Goal: Task Accomplishment & Management: Use online tool/utility

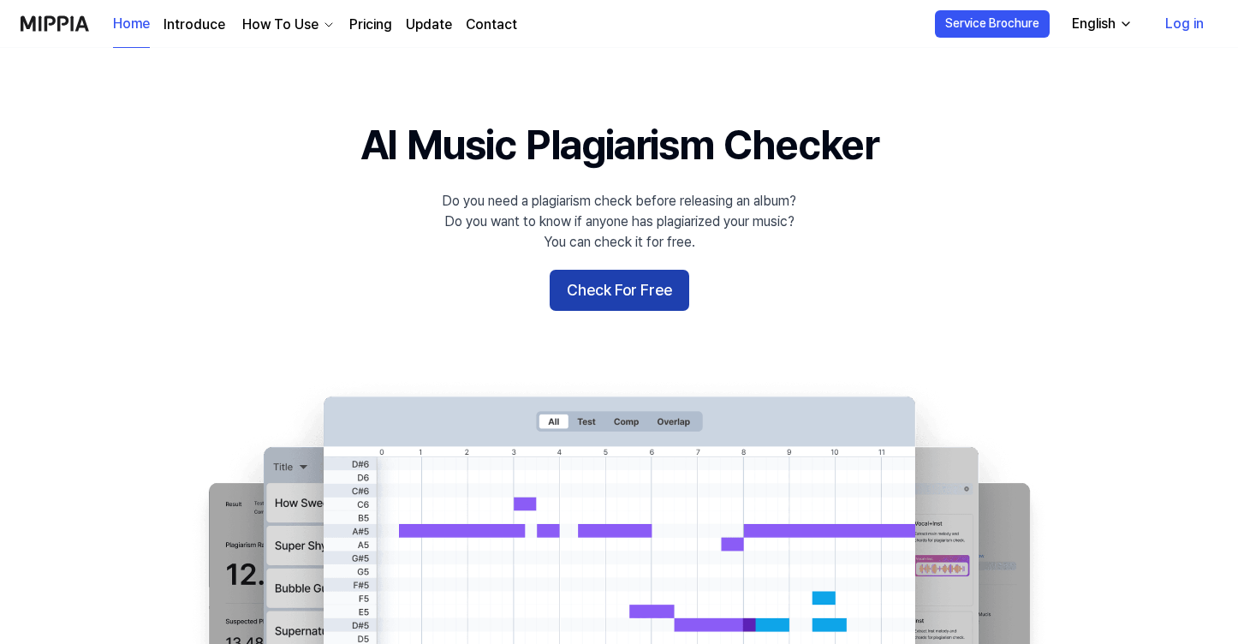
click at [597, 289] on button "Check For Free" at bounding box center [620, 290] width 140 height 41
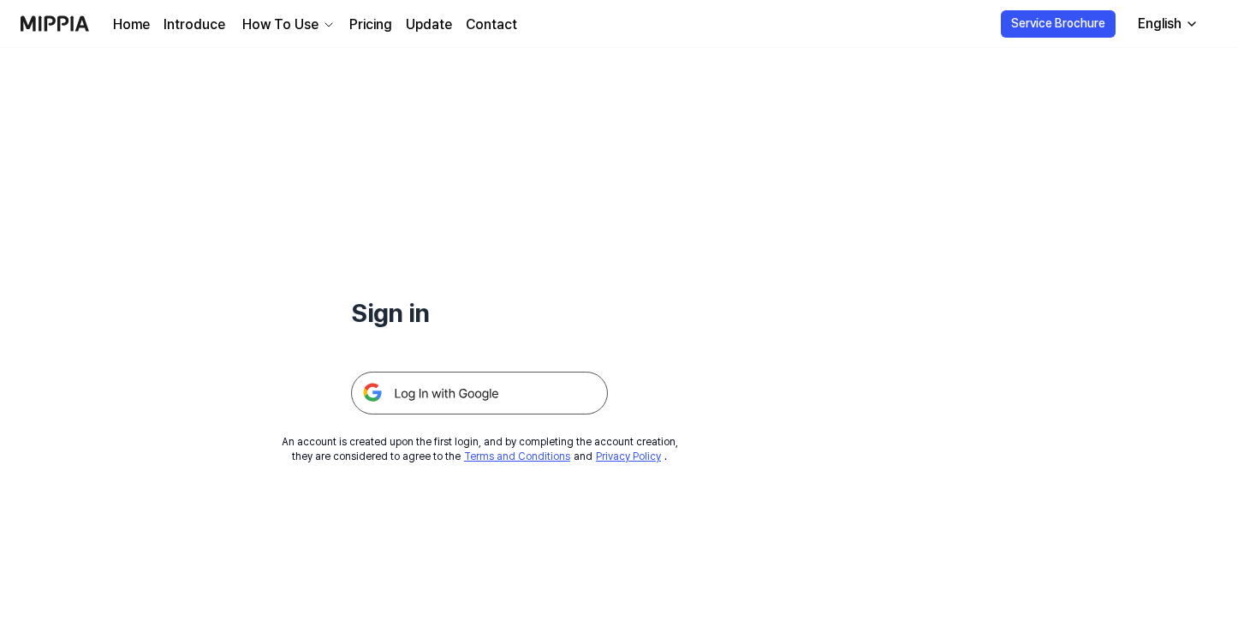
click at [476, 389] on img at bounding box center [479, 392] width 257 height 43
click at [145, 24] on link "Home" at bounding box center [131, 25] width 37 height 21
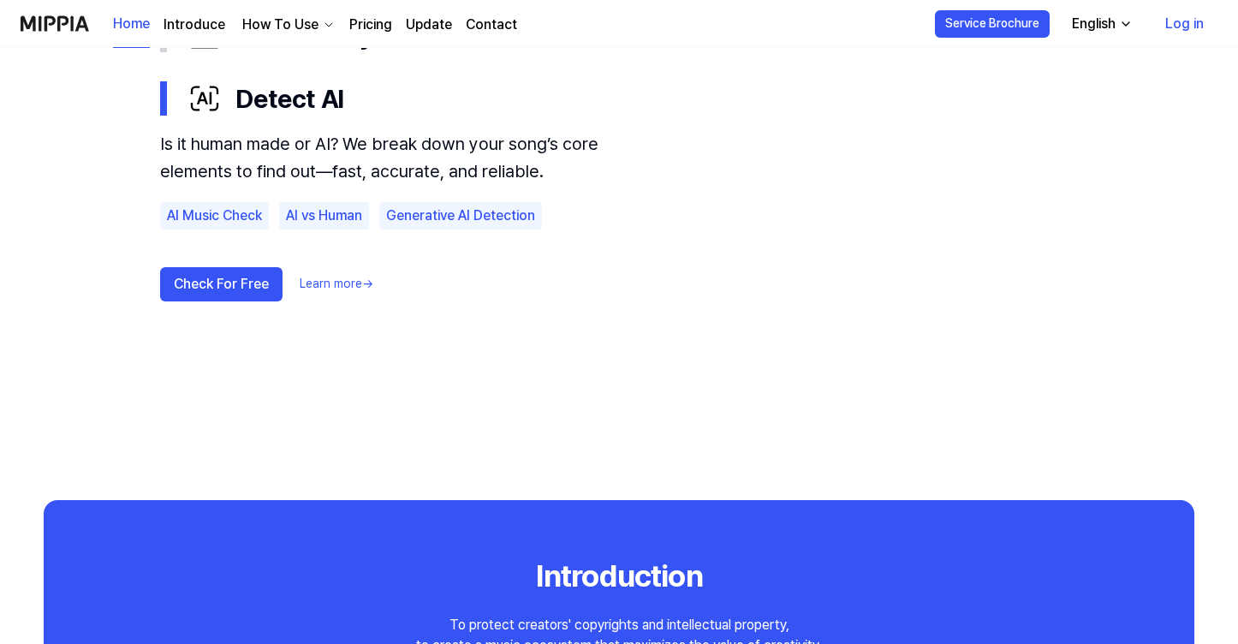
scroll to position [1178, 0]
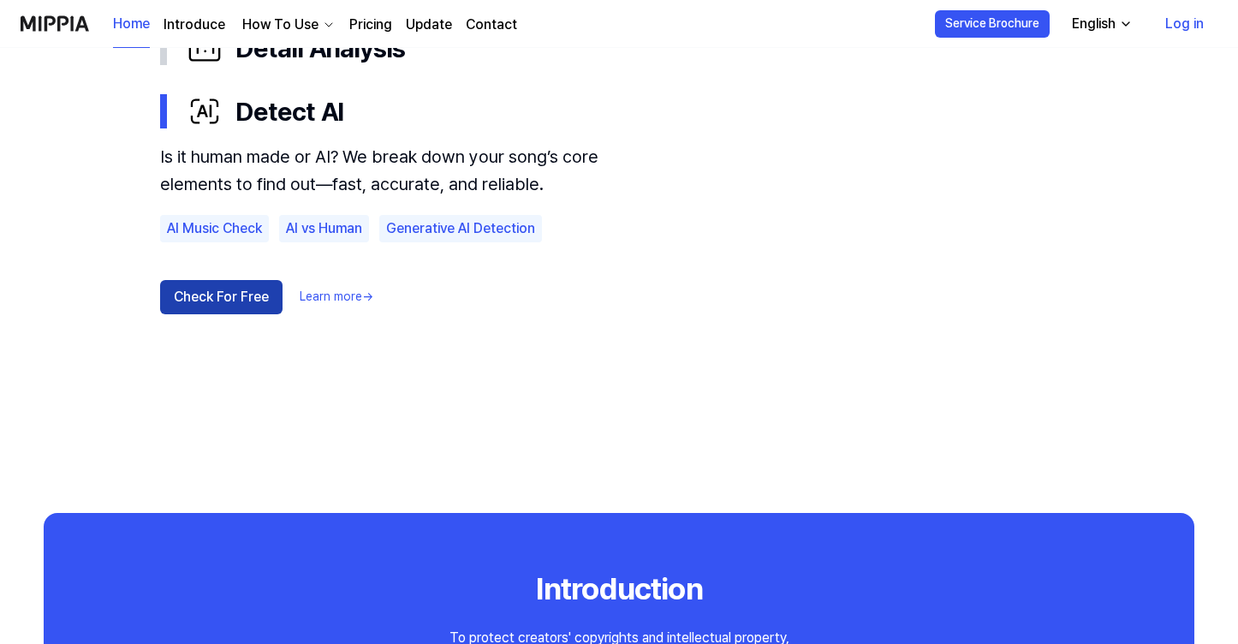
click at [240, 296] on button "Check For Free" at bounding box center [221, 297] width 122 height 34
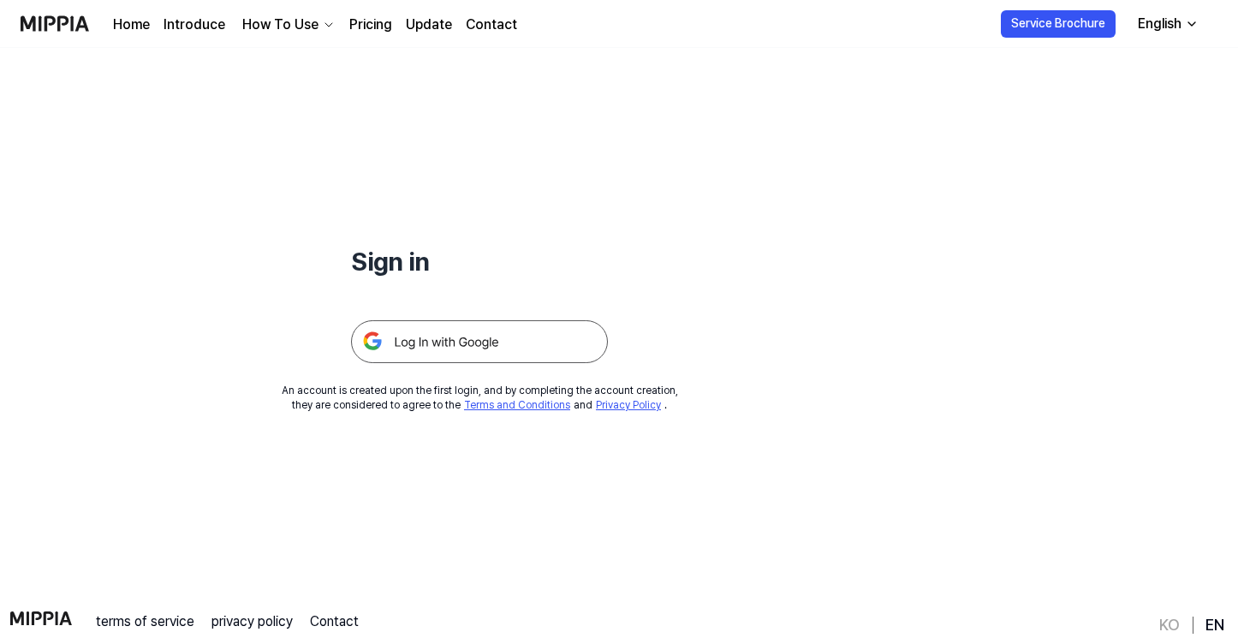
scroll to position [164, 0]
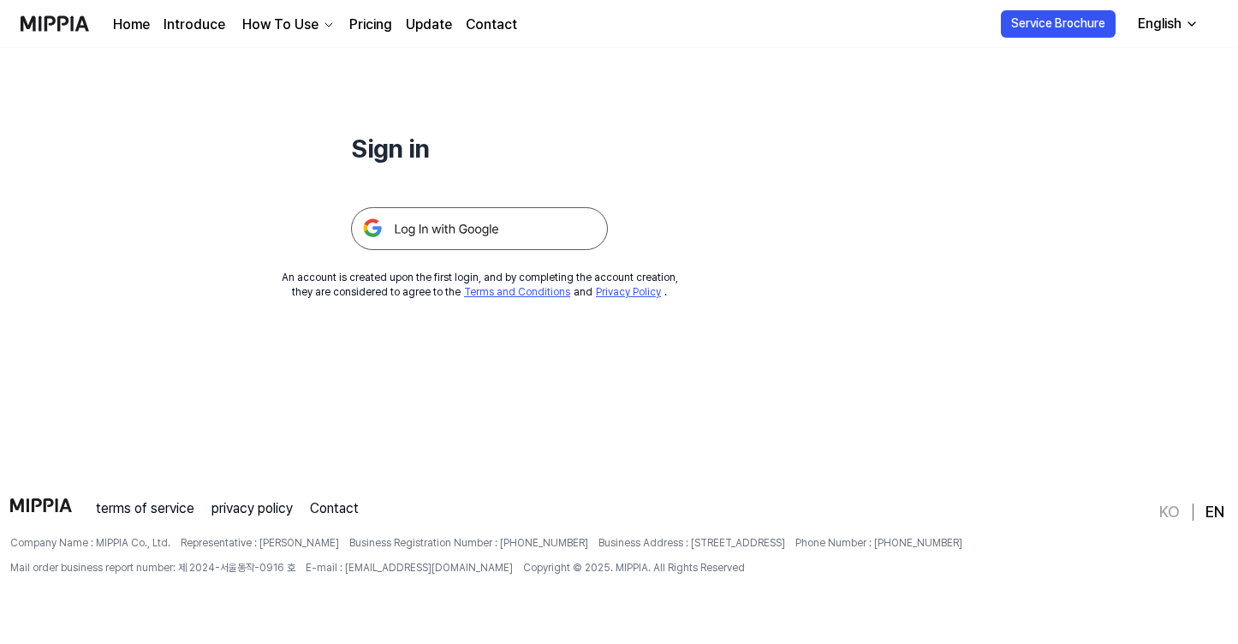
click at [526, 222] on img at bounding box center [479, 228] width 257 height 43
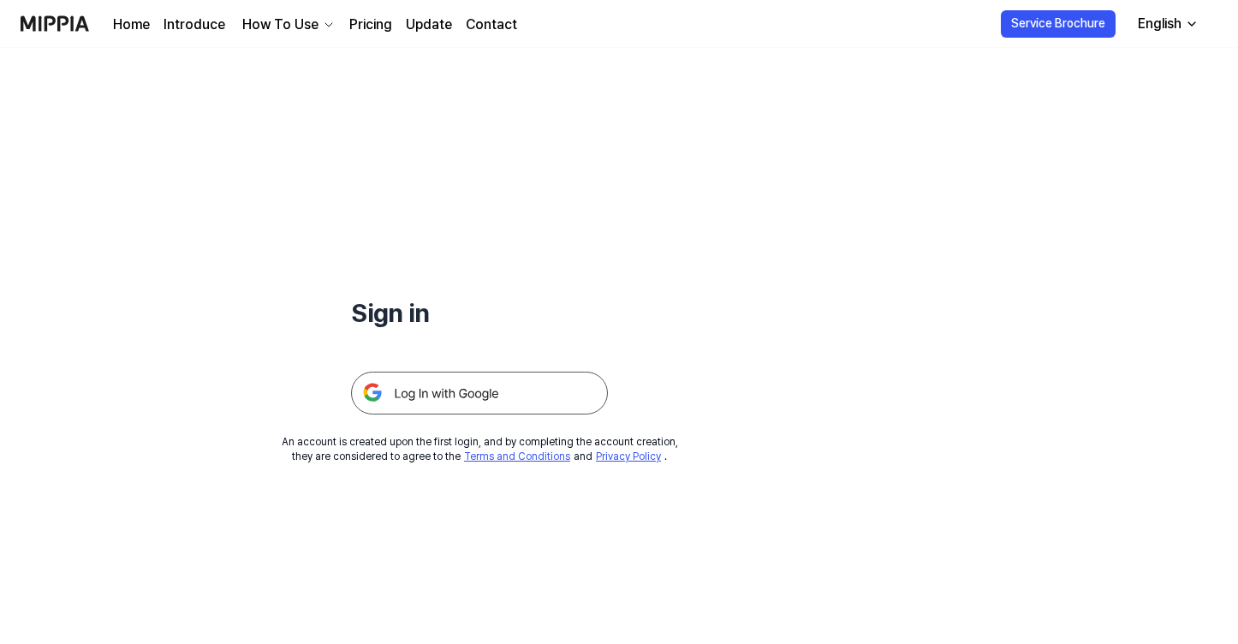
click at [322, 23] on icon "button" at bounding box center [329, 25] width 14 height 14
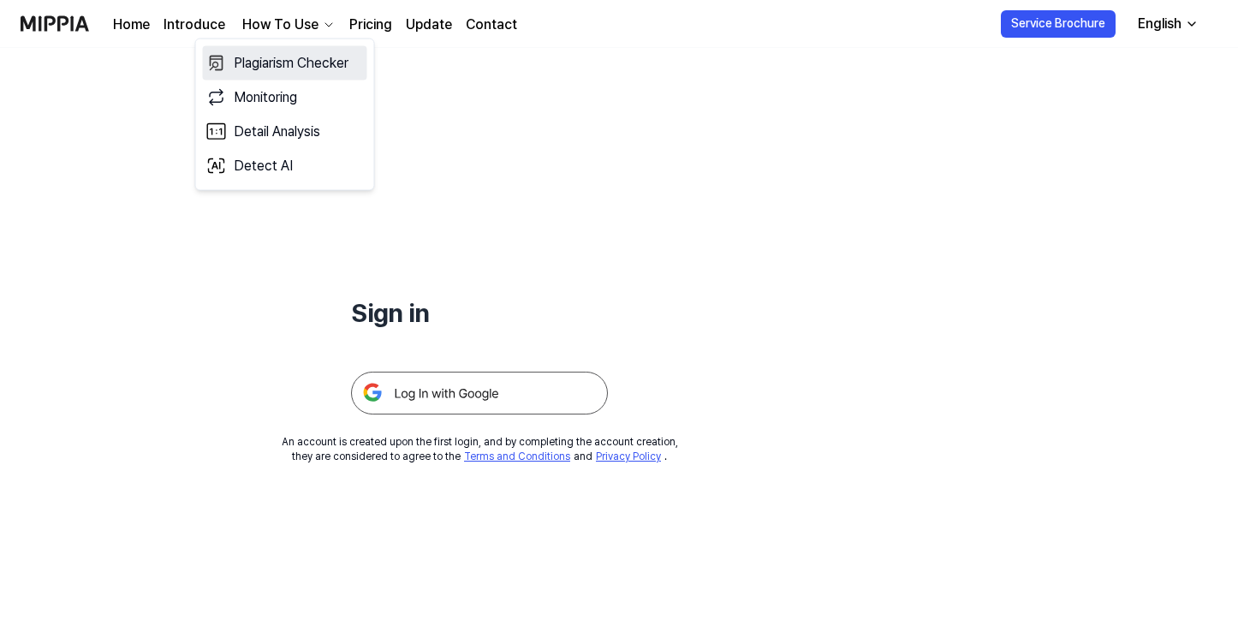
click at [294, 58] on link "Plagiarism Checker" at bounding box center [285, 63] width 164 height 34
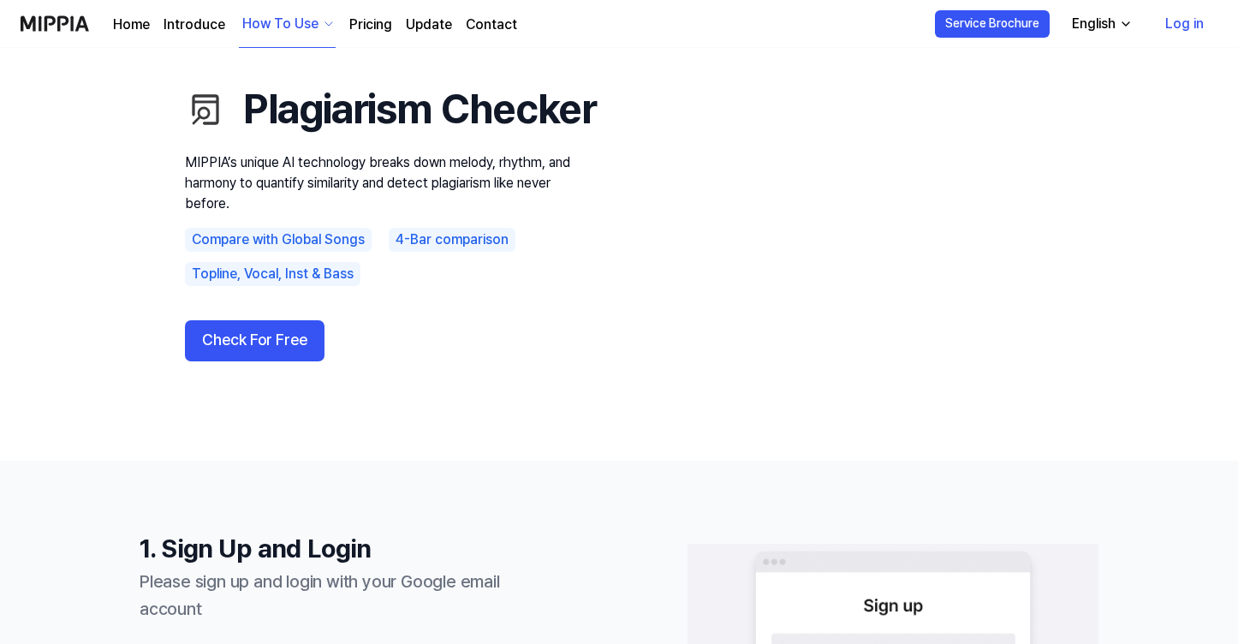
scroll to position [141, 0]
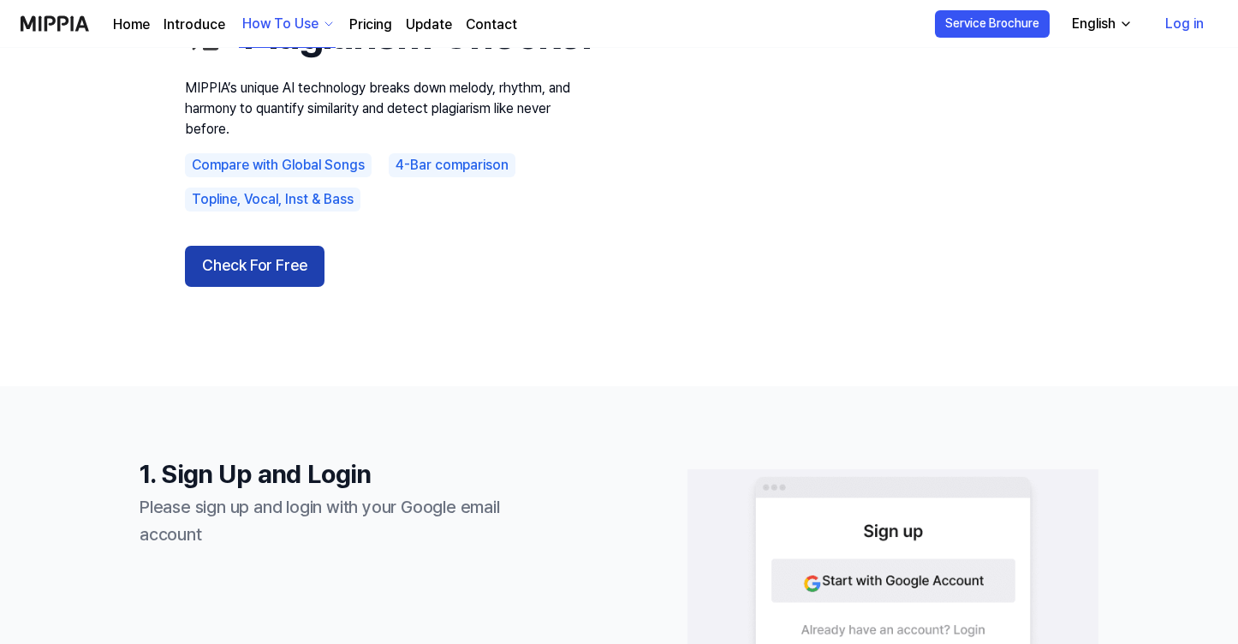
click at [295, 287] on button "Check For Free" at bounding box center [255, 266] width 140 height 41
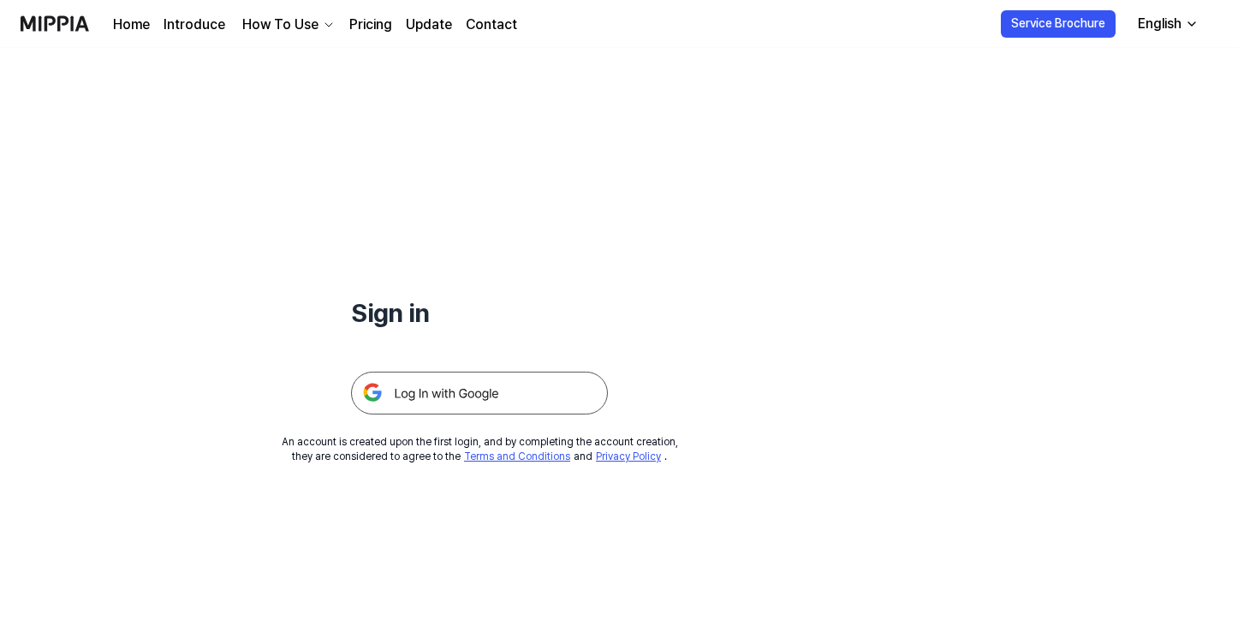
click at [431, 387] on img at bounding box center [479, 392] width 257 height 43
